Goal: Information Seeking & Learning: Check status

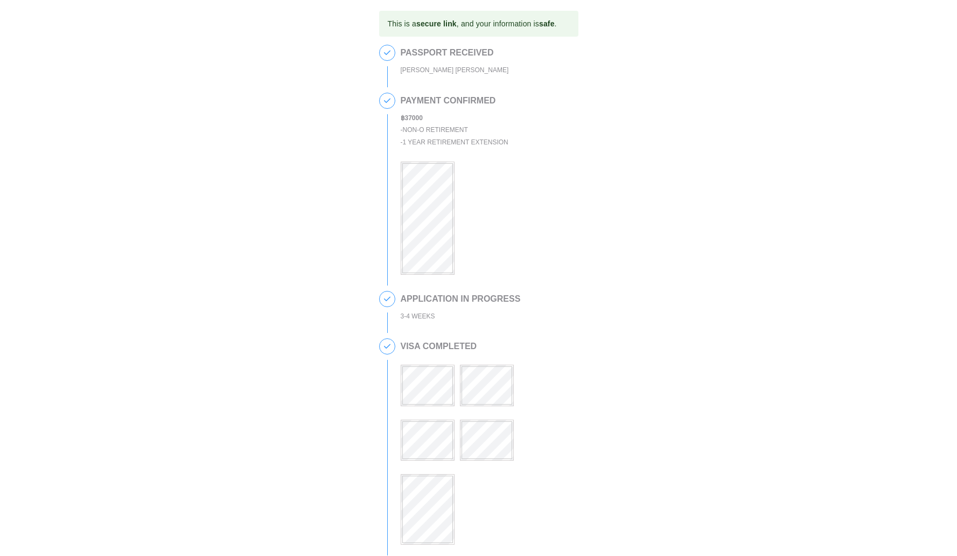
scroll to position [263, 0]
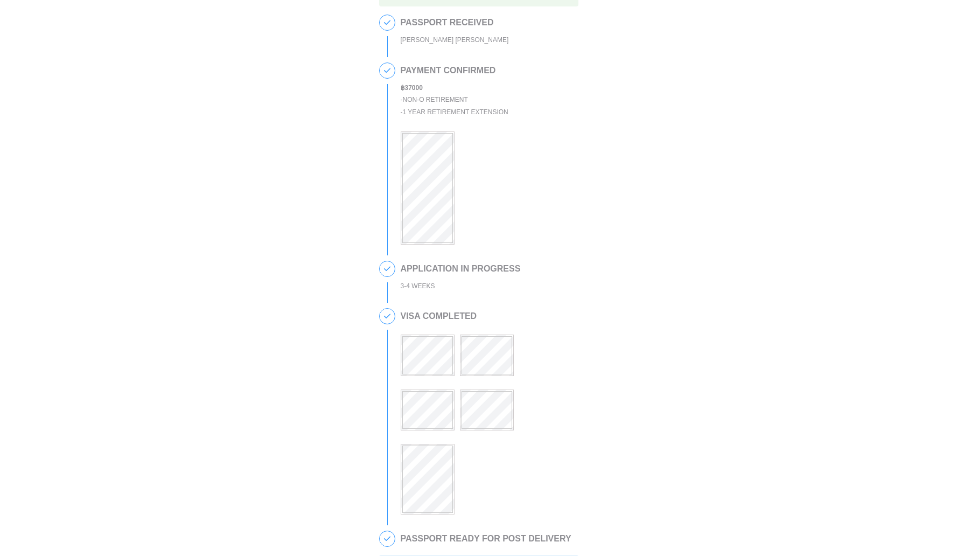
scroll to position [263, 0]
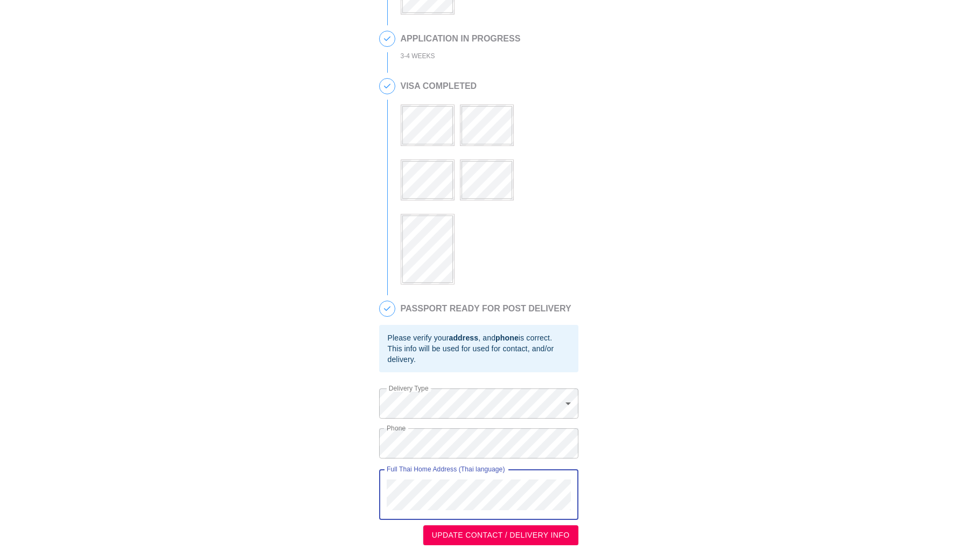
click at [373, 483] on div "This is a secure link , and your information is safe . 1 PASSPORT RECEIVED [PER…" at bounding box center [478, 148] width 935 height 794
click at [377, 434] on div "This is a secure link , and your information is safe . 1 PASSPORT RECEIVED PATR…" at bounding box center [478, 148] width 935 height 794
